Goal: Book appointment/travel/reservation

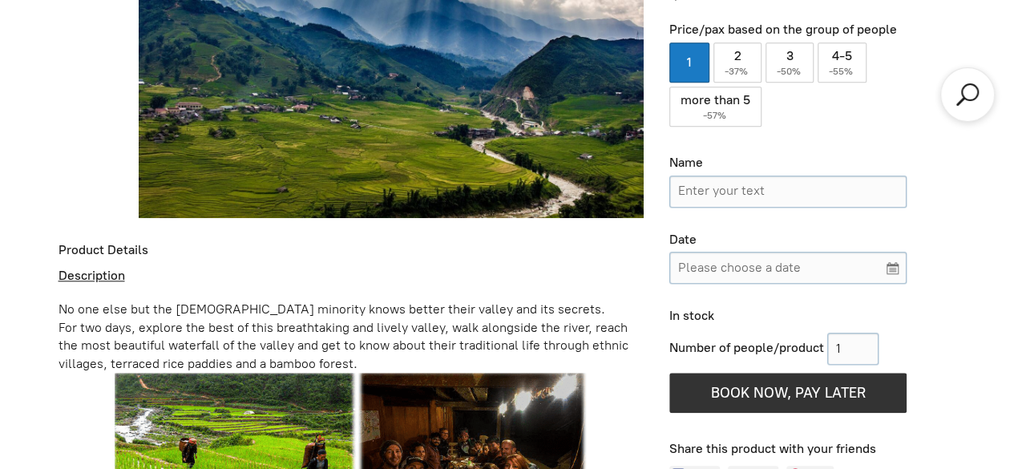
scroll to position [840, 0]
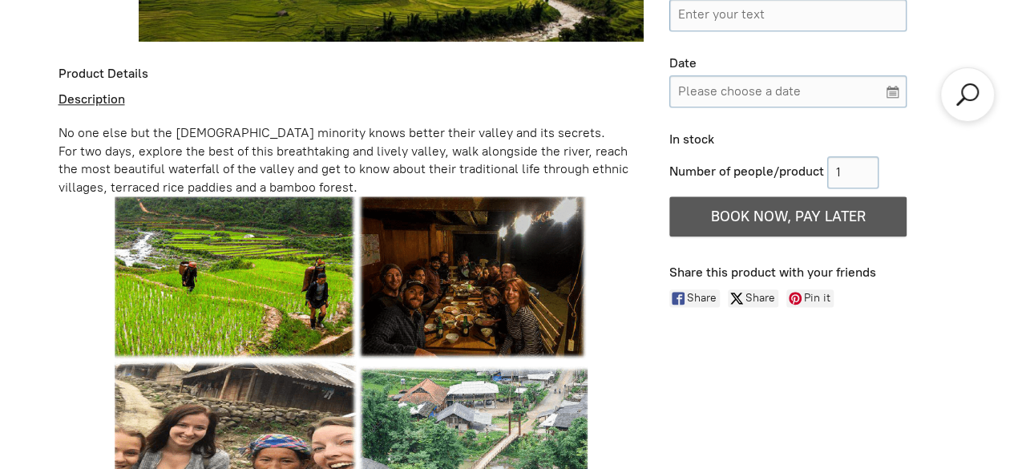
click at [734, 200] on button "BOOK NOW, PAY LATER" at bounding box center [787, 216] width 237 height 40
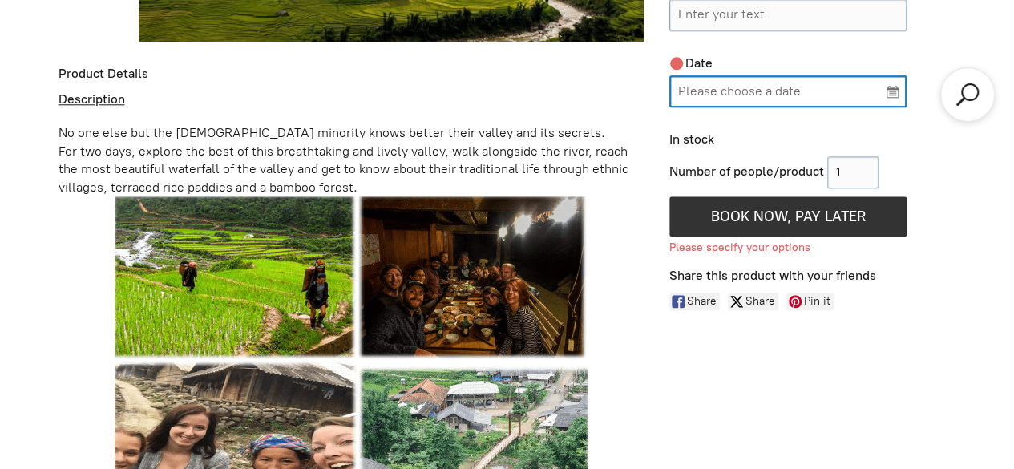
click at [734, 75] on input "Please choose a date" at bounding box center [787, 91] width 237 height 32
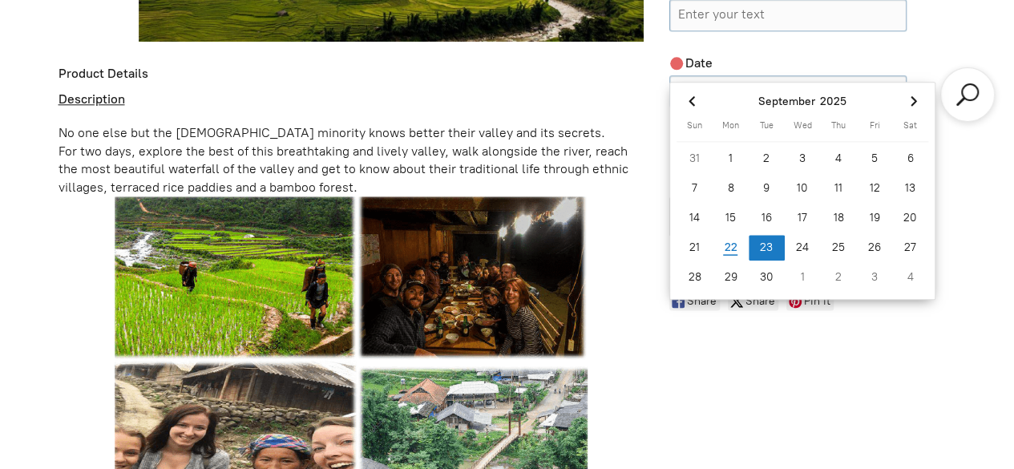
click at [762, 242] on div "23" at bounding box center [766, 248] width 36 height 26
type input "[DATE]"
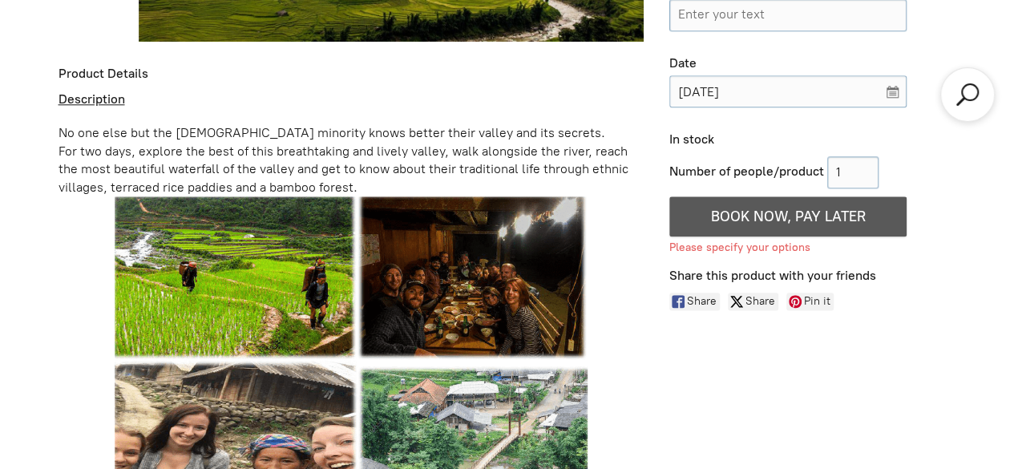
click at [757, 208] on span "BOOK NOW, PAY LATER" at bounding box center [788, 217] width 155 height 18
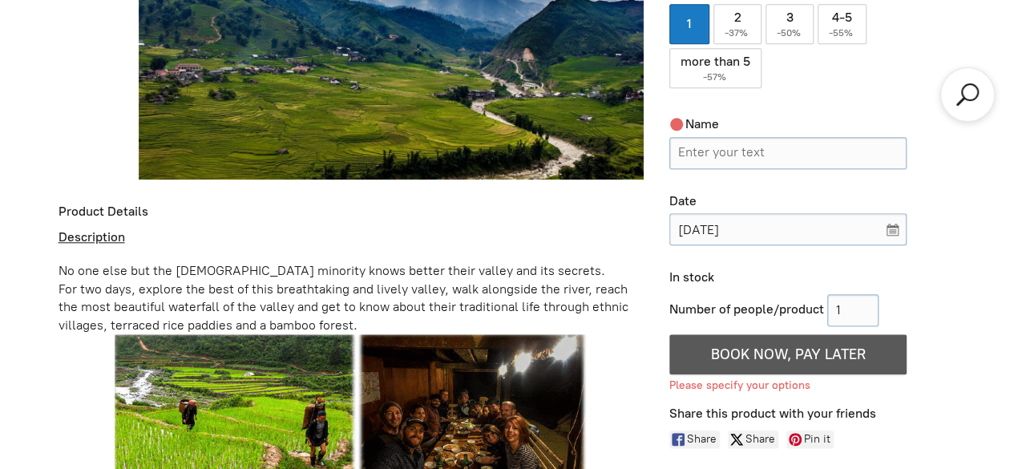
scroll to position [680, 0]
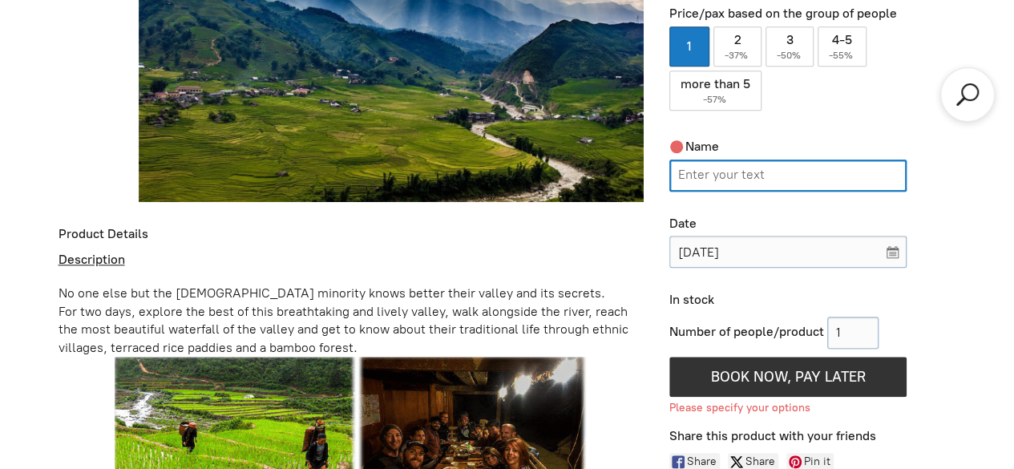
click at [795, 159] on input "Name" at bounding box center [787, 175] width 237 height 32
type input "ụkdkkf"
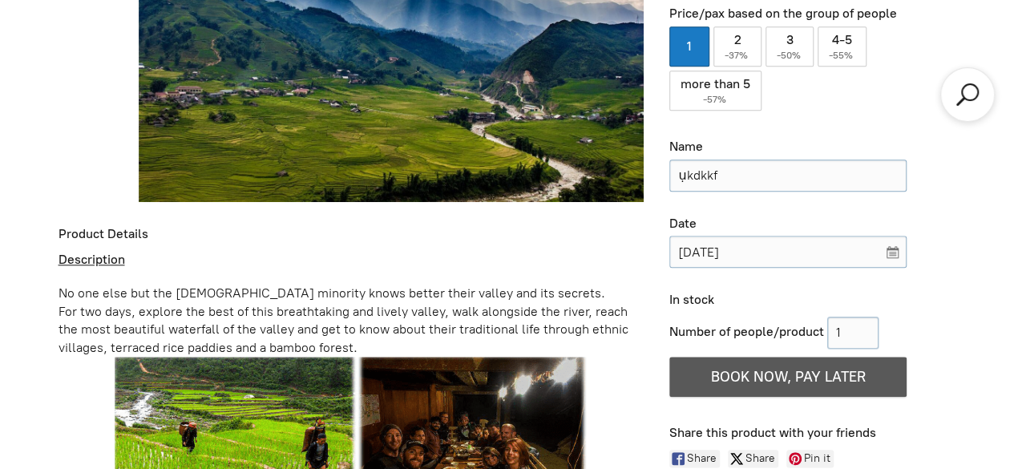
click at [777, 357] on span "button" at bounding box center [788, 376] width 26 height 38
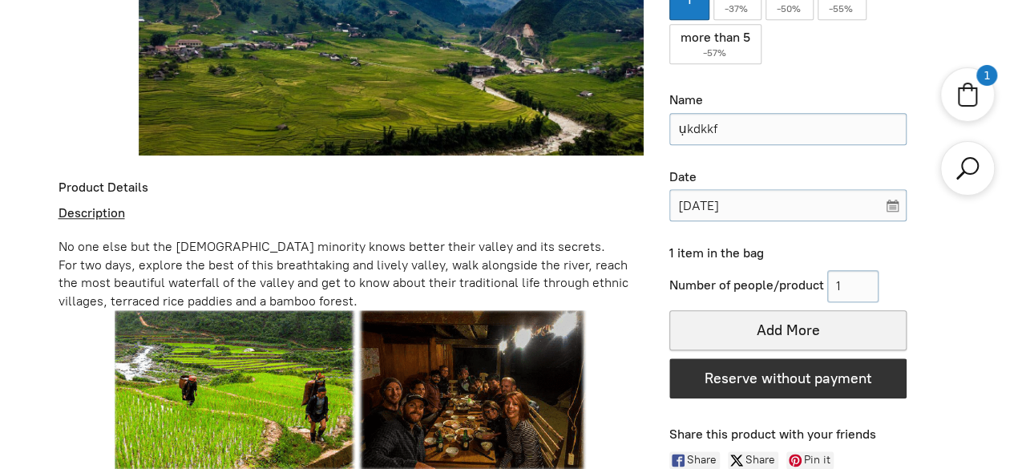
scroll to position [760, 0]
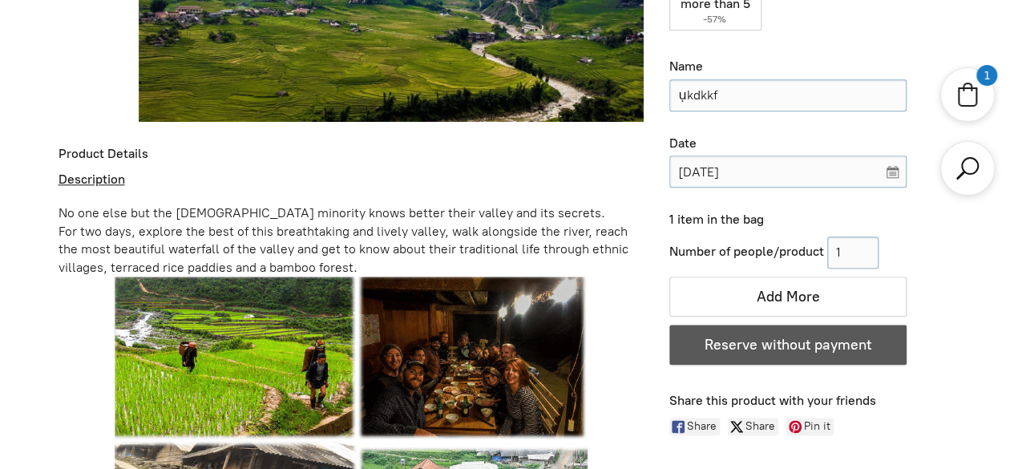
click at [822, 336] on span "Reserve without payment" at bounding box center [787, 345] width 167 height 18
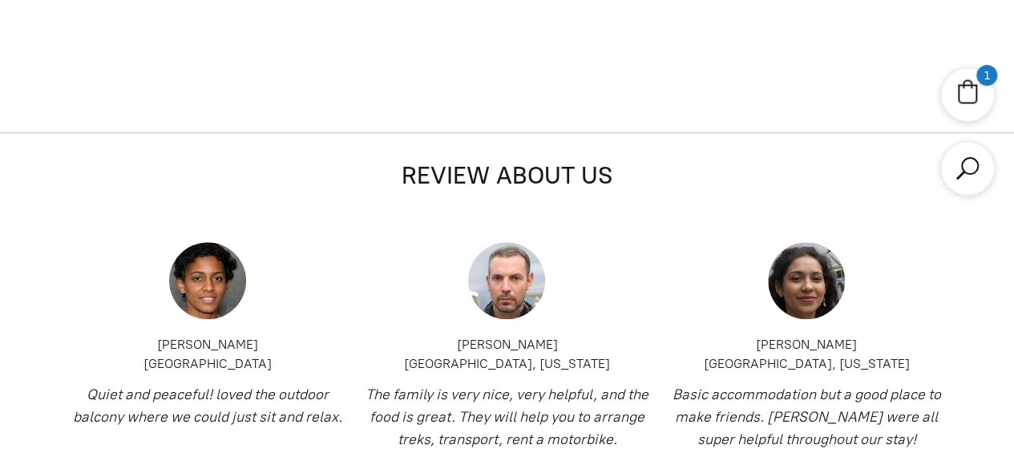
scroll to position [520, 0]
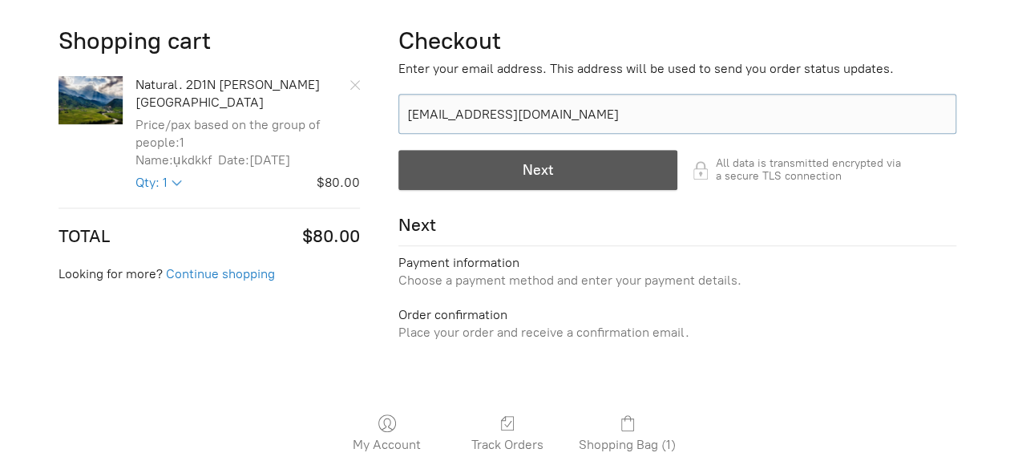
click at [463, 177] on div "button" at bounding box center [537, 170] width 277 height 38
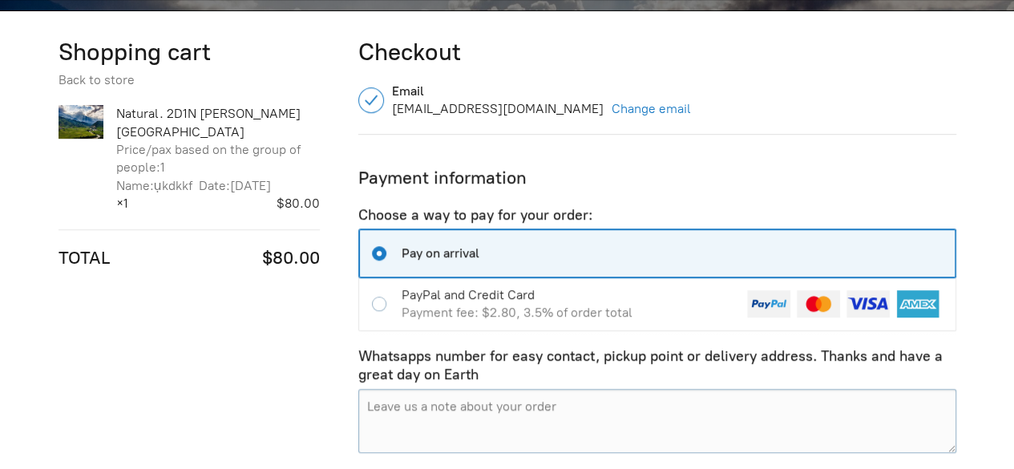
scroll to position [484, 0]
